Goal: Transaction & Acquisition: Book appointment/travel/reservation

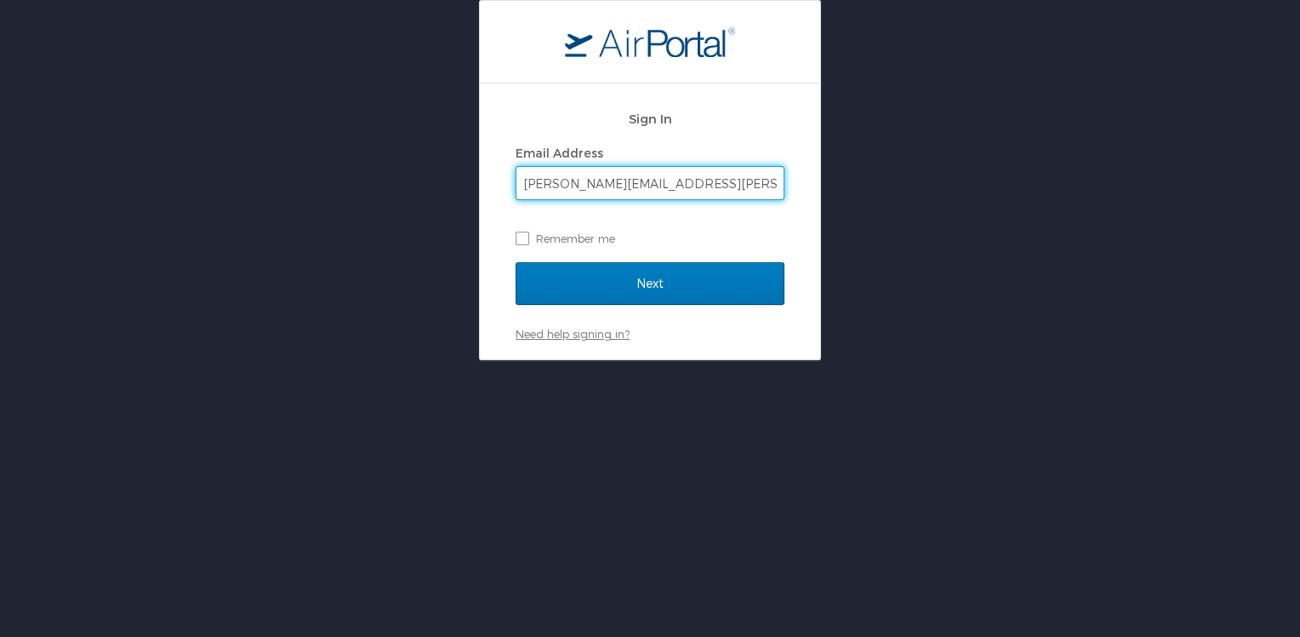
type input "[PERSON_NAME][EMAIL_ADDRESS][PERSON_NAME][DOMAIN_NAME]"
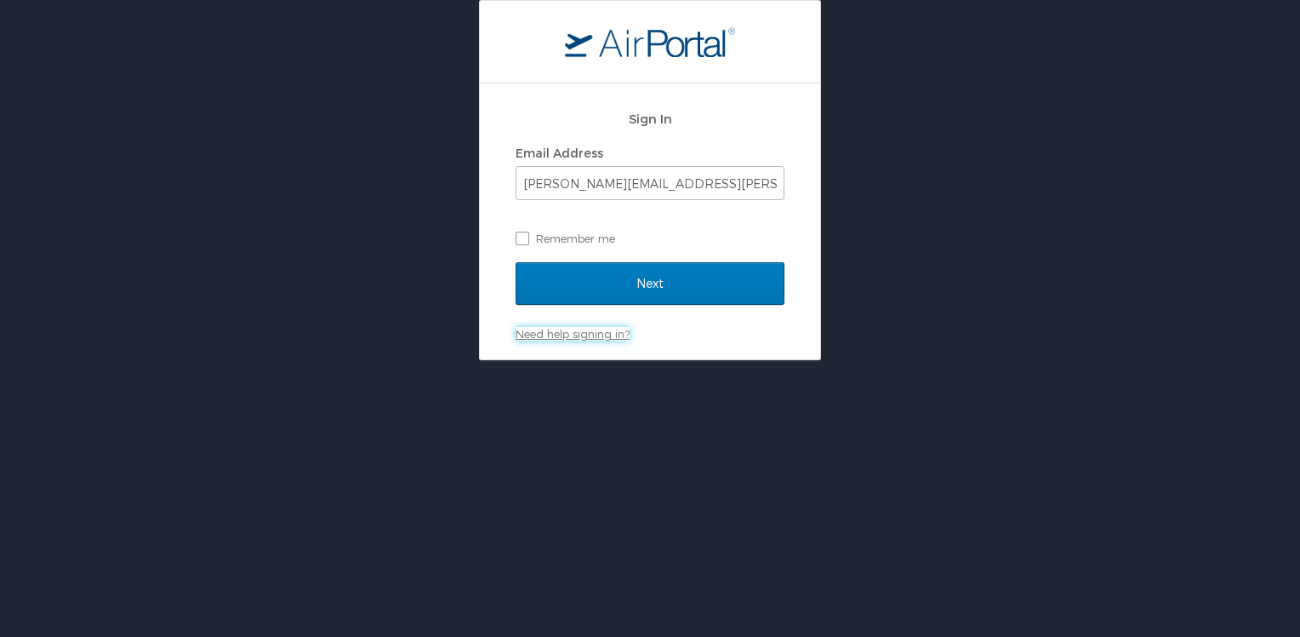
click at [564, 335] on link "Need help signing in?" at bounding box center [573, 334] width 114 height 14
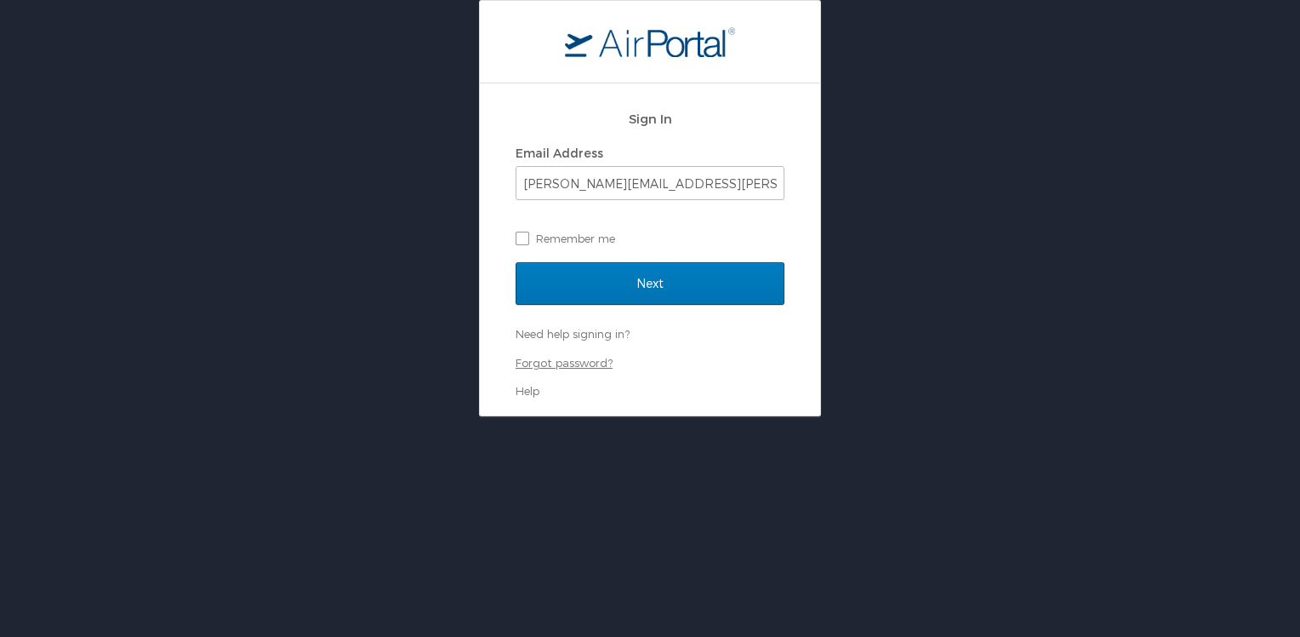
click at [562, 362] on link "Forgot password?" at bounding box center [564, 363] width 97 height 14
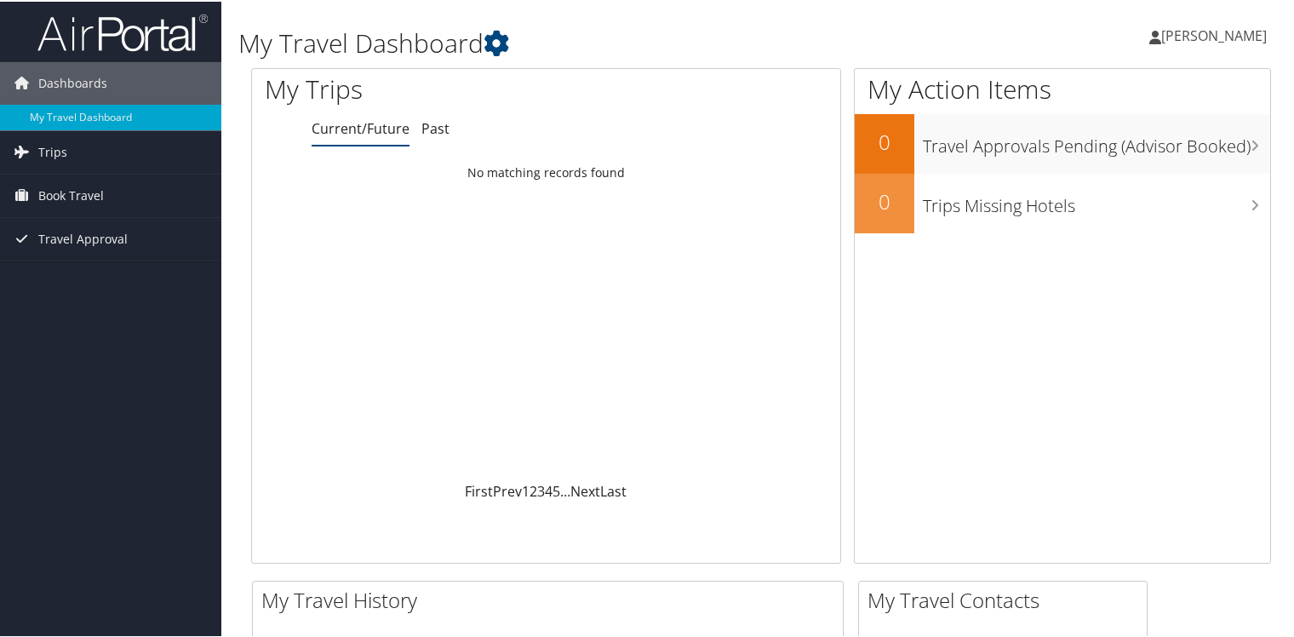
click at [1194, 37] on span "Harold Singleton Jr." at bounding box center [1214, 34] width 106 height 19
click at [418, 180] on td "No matching records found" at bounding box center [546, 171] width 588 height 31
click at [82, 192] on span "Book Travel" at bounding box center [71, 194] width 66 height 43
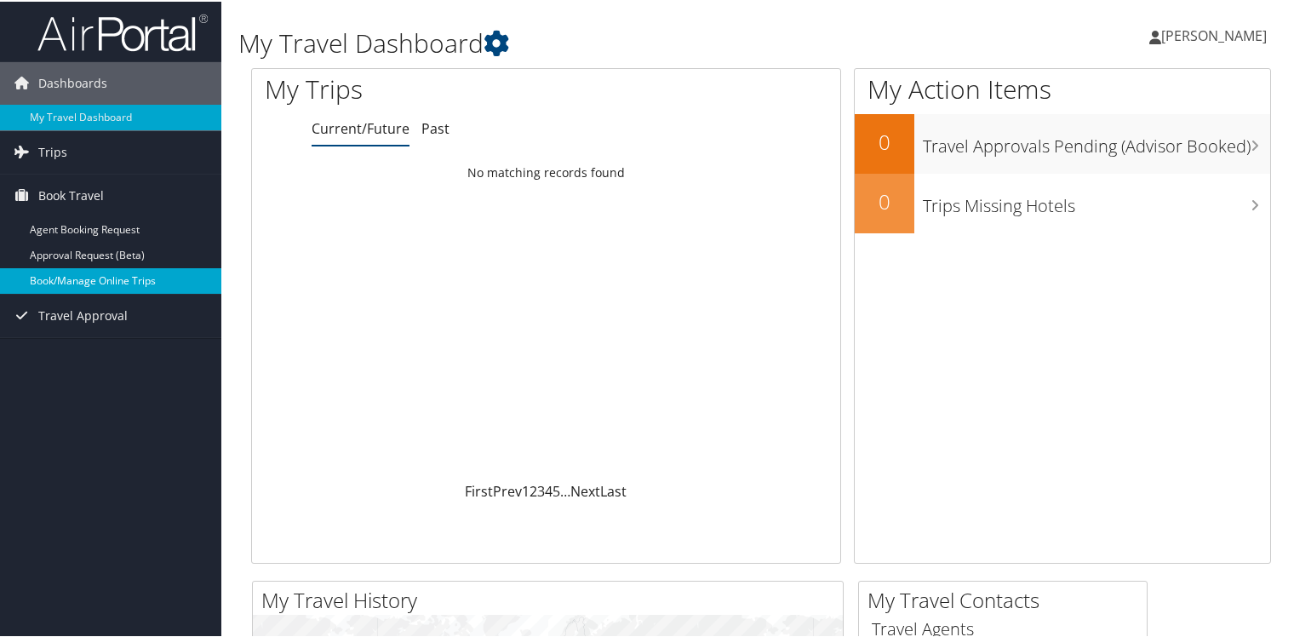
click at [74, 277] on link "Book/Manage Online Trips" at bounding box center [110, 279] width 221 height 26
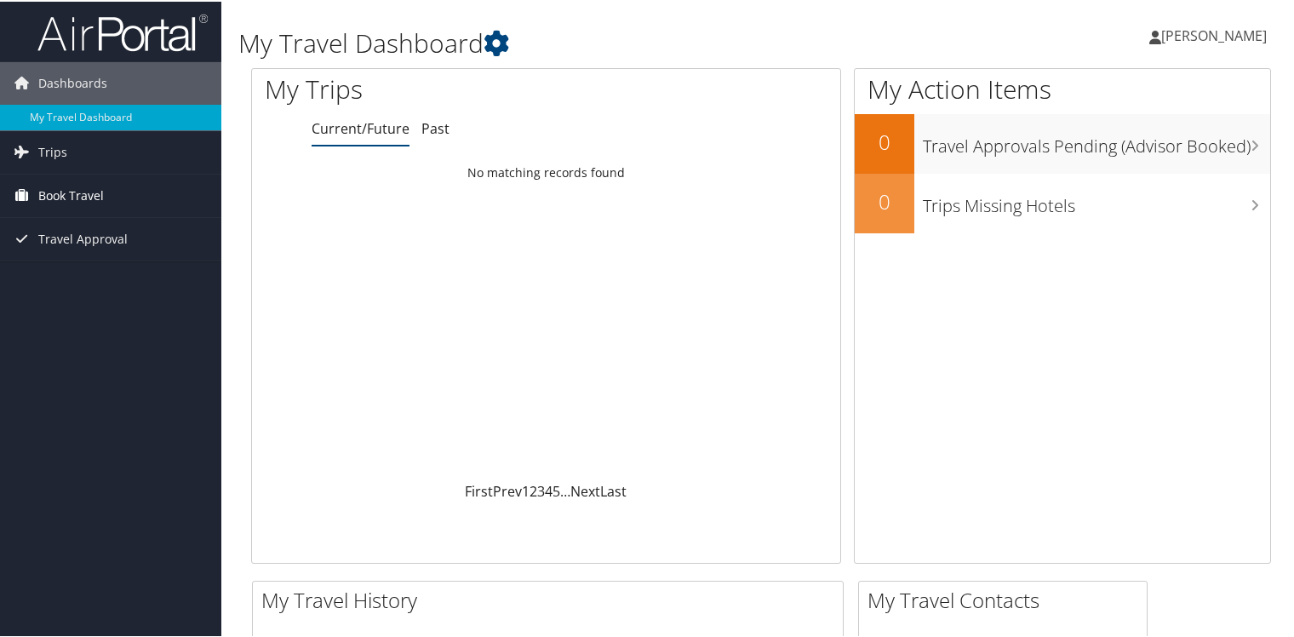
click at [84, 193] on span "Book Travel" at bounding box center [71, 194] width 66 height 43
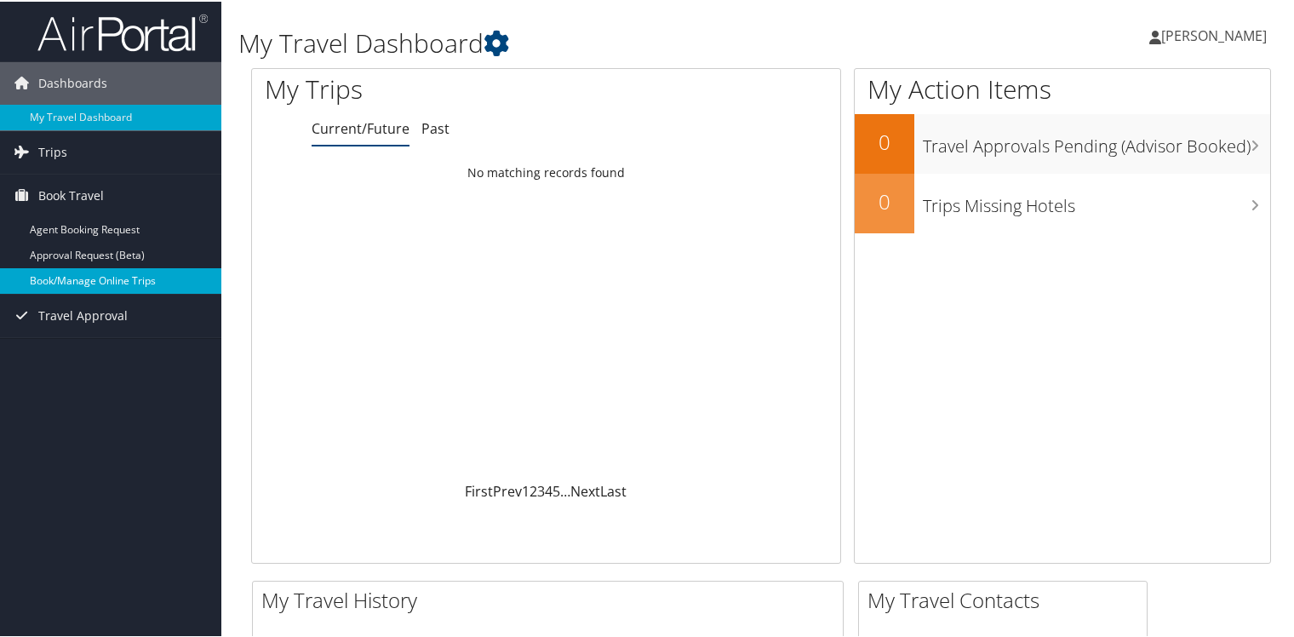
click at [90, 271] on link "Book/Manage Online Trips" at bounding box center [110, 279] width 221 height 26
